Goal: Task Accomplishment & Management: Manage account settings

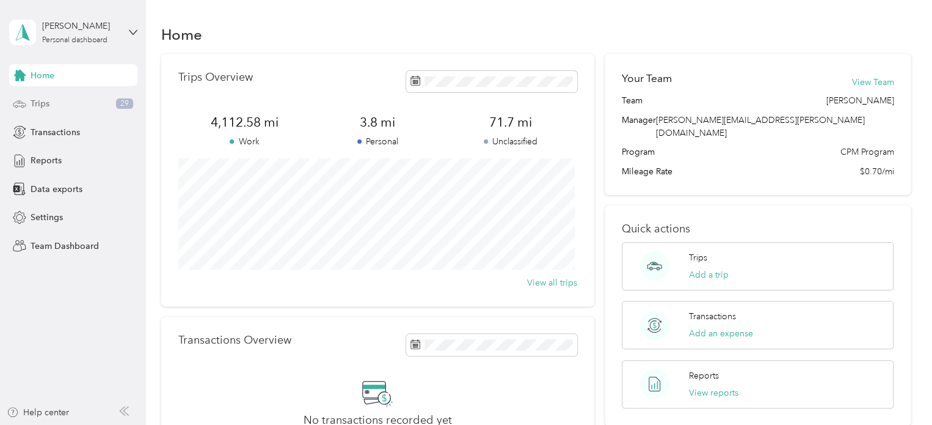
click at [32, 105] on span "Trips" at bounding box center [40, 103] width 19 height 13
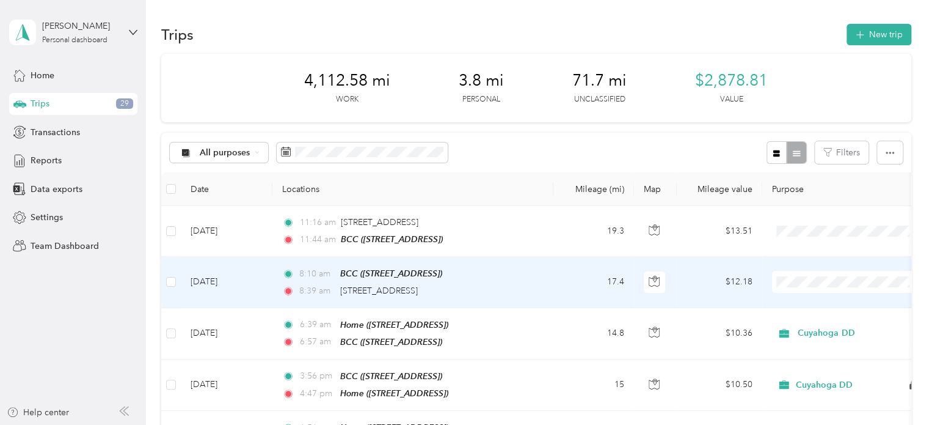
click at [808, 300] on span "Cuyahoga DD" at bounding box center [858, 299] width 113 height 13
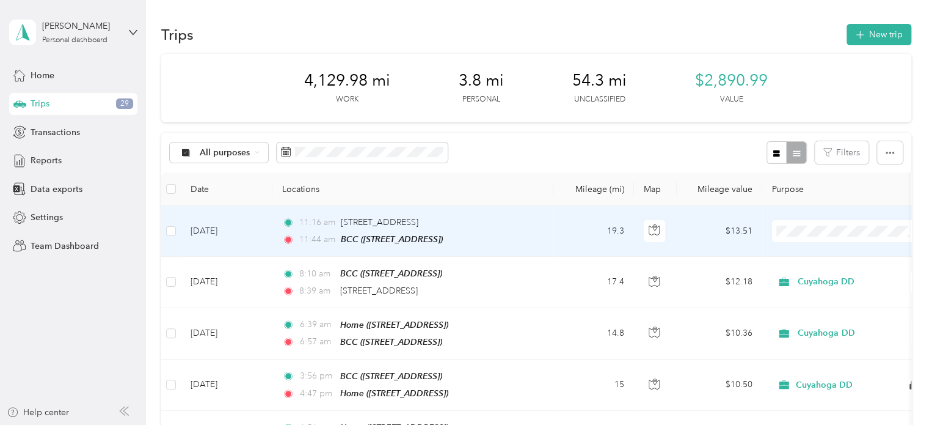
click at [288, 240] on icon at bounding box center [288, 239] width 6 height 6
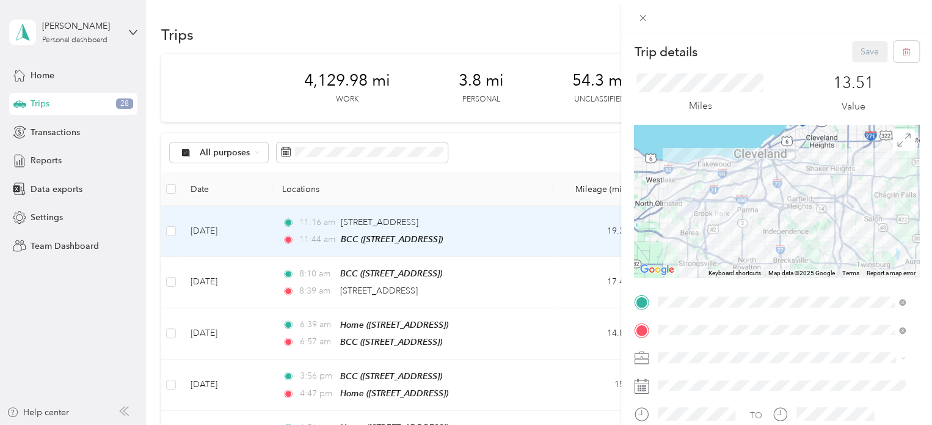
click at [642, 332] on icon at bounding box center [642, 329] width 11 height 11
click at [903, 334] on span at bounding box center [902, 329] width 7 height 10
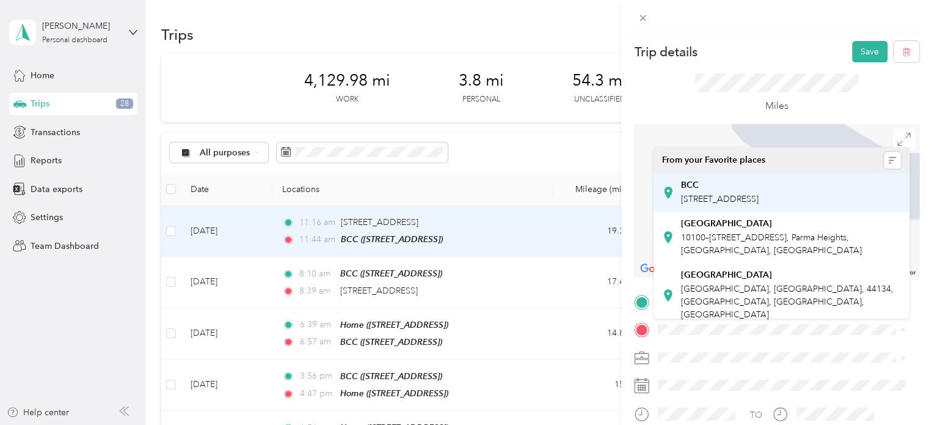
click at [690, 196] on span "[STREET_ADDRESS]" at bounding box center [720, 199] width 78 height 10
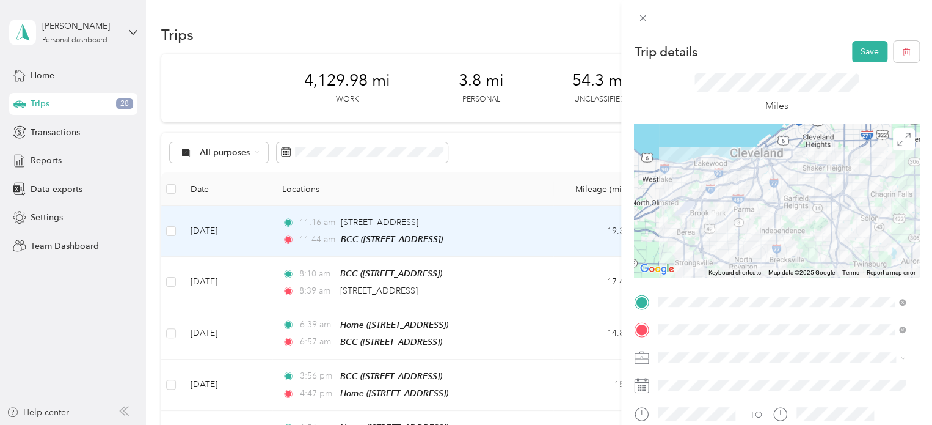
click at [557, 153] on div "Trip details Save This trip cannot be edited because it is either under review,…" at bounding box center [466, 212] width 932 height 425
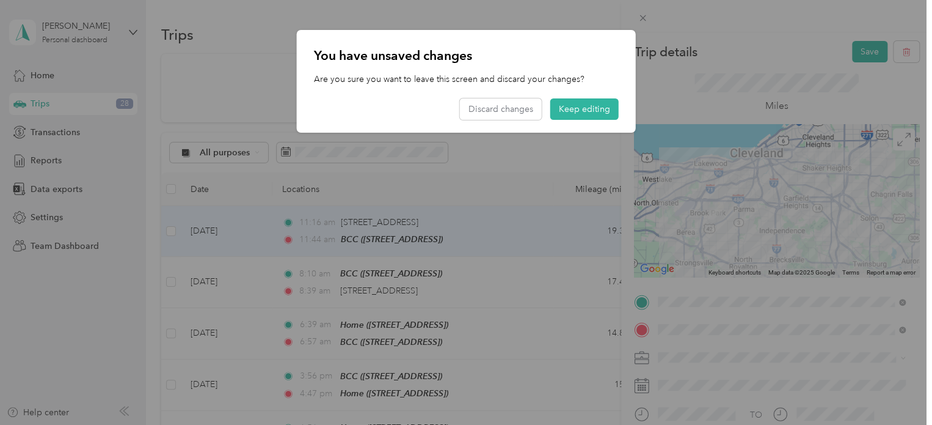
click at [855, 48] on div at bounding box center [466, 212] width 932 height 425
click at [594, 104] on button "Keep editing" at bounding box center [585, 108] width 68 height 21
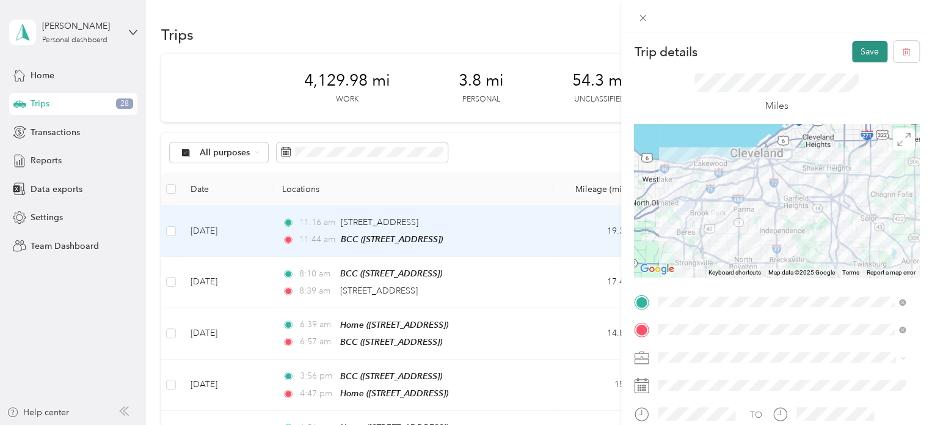
click at [862, 51] on button "Save" at bounding box center [869, 51] width 35 height 21
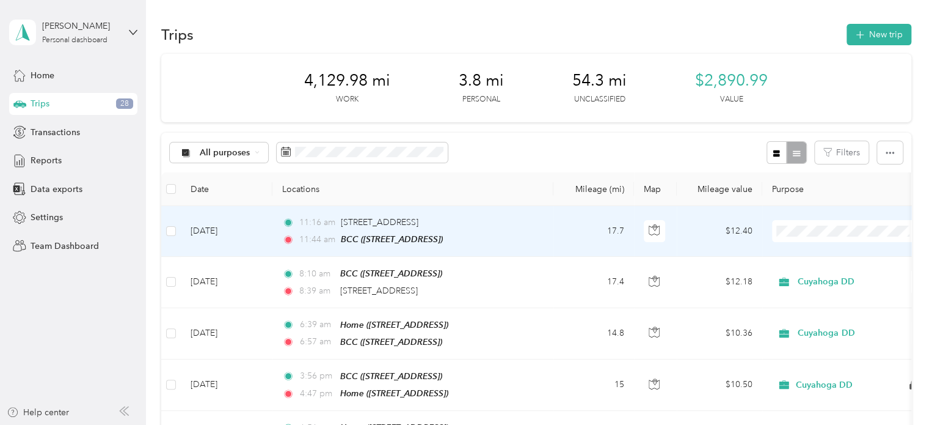
click at [804, 252] on span "Cuyahoga DD" at bounding box center [858, 253] width 113 height 13
